Goal: Find specific page/section: Find specific page/section

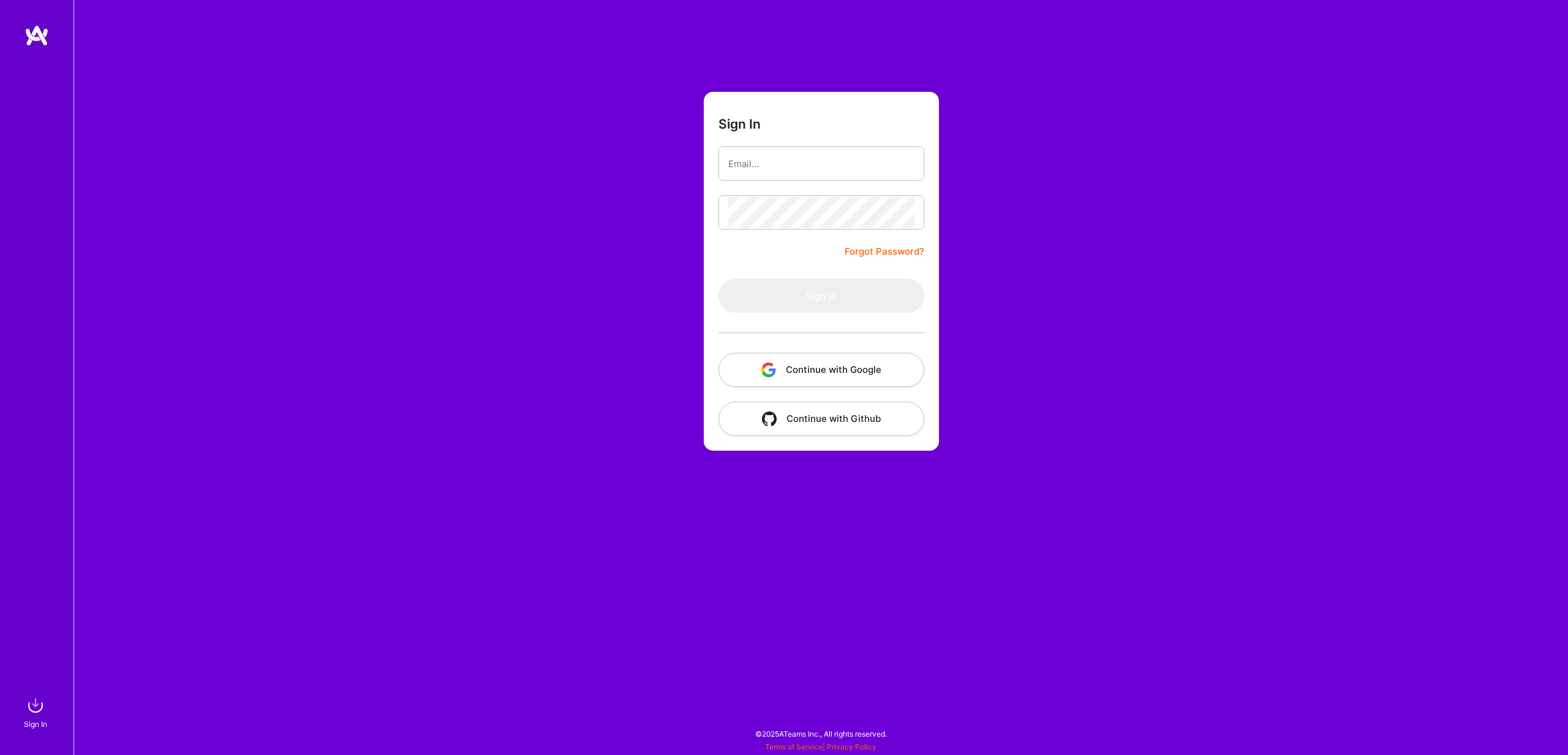
click at [831, 360] on button "Continue with Google" at bounding box center [821, 369] width 206 height 34
